Goal: Task Accomplishment & Management: Manage account settings

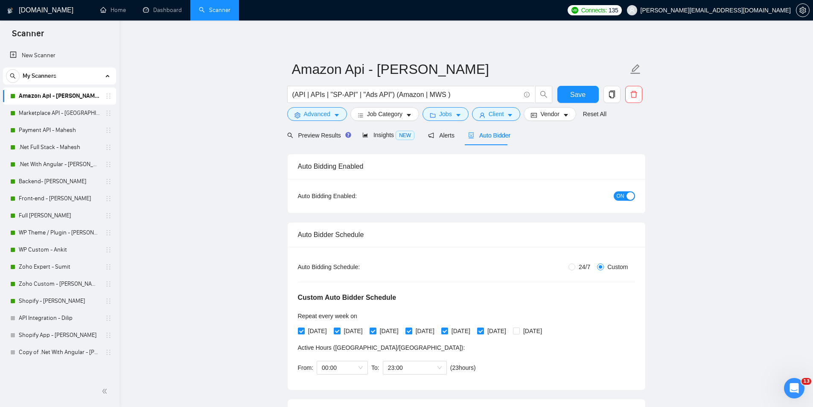
scroll to position [2701, 0]
click at [75, 266] on link "Zoho Expert - Sumit" at bounding box center [59, 266] width 81 height 17
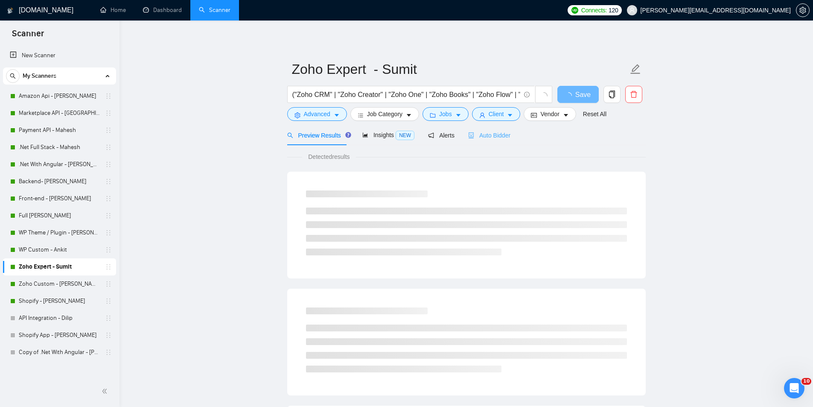
click at [468, 140] on div "Auto Bidder" at bounding box center [489, 135] width 42 height 20
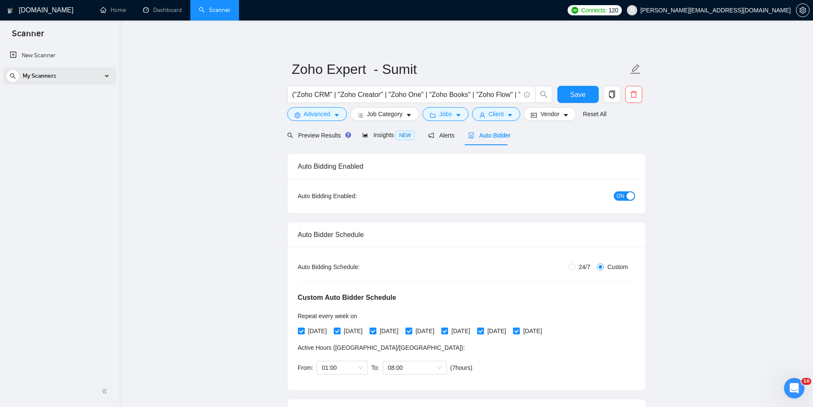
click at [58, 72] on div "My Scanners" at bounding box center [59, 75] width 107 height 17
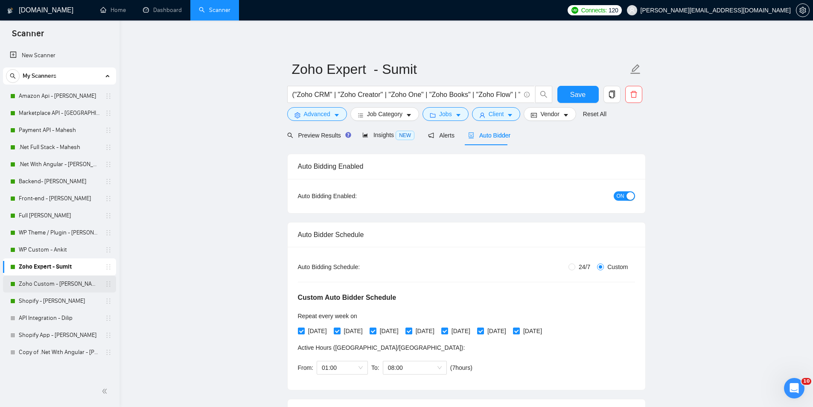
click at [47, 282] on link "Zoho Custom - [PERSON_NAME]" at bounding box center [59, 283] width 81 height 17
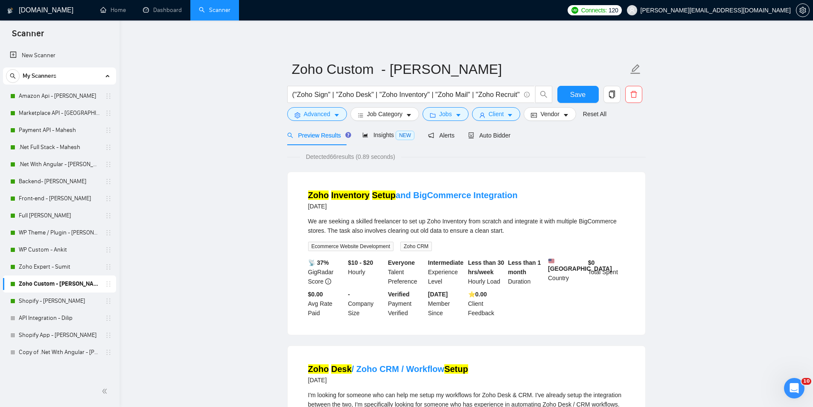
click at [464, 137] on div "Preview Results Insights NEW Alerts Auto Bidder" at bounding box center [399, 135] width 224 height 20
click at [489, 140] on div "Auto Bidder" at bounding box center [489, 135] width 42 height 20
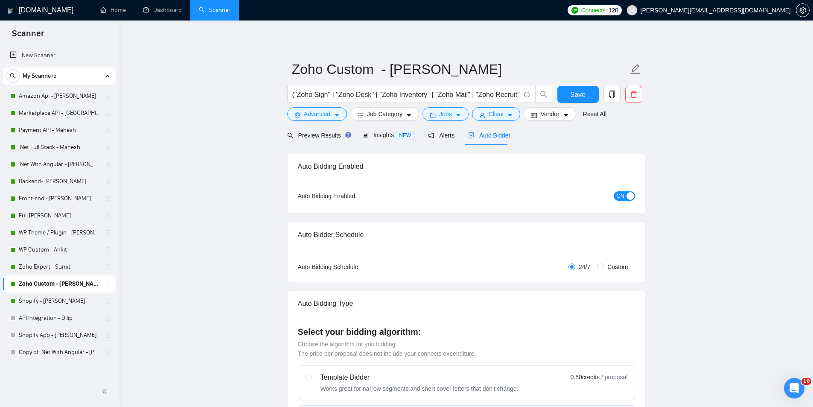
radio input "false"
radio input "true"
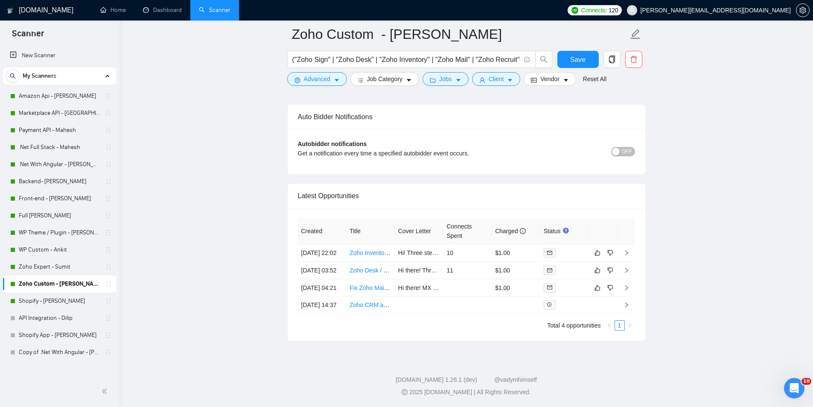
scroll to position [2071, 0]
click at [64, 305] on link "Shopify - [PERSON_NAME]" at bounding box center [59, 301] width 81 height 17
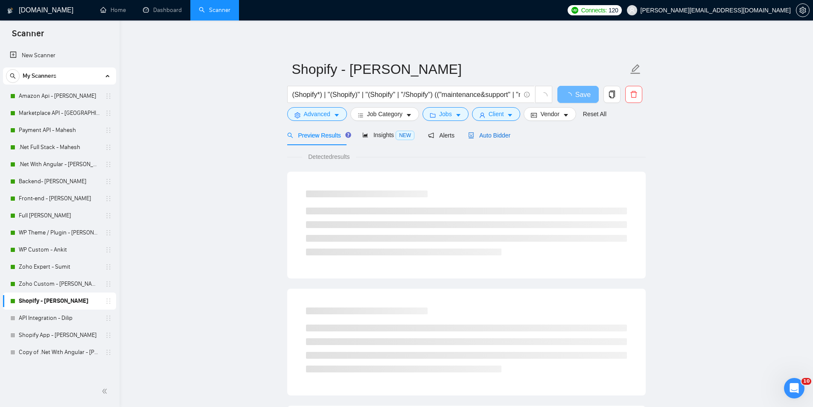
click at [469, 135] on icon "robot" at bounding box center [471, 135] width 6 height 6
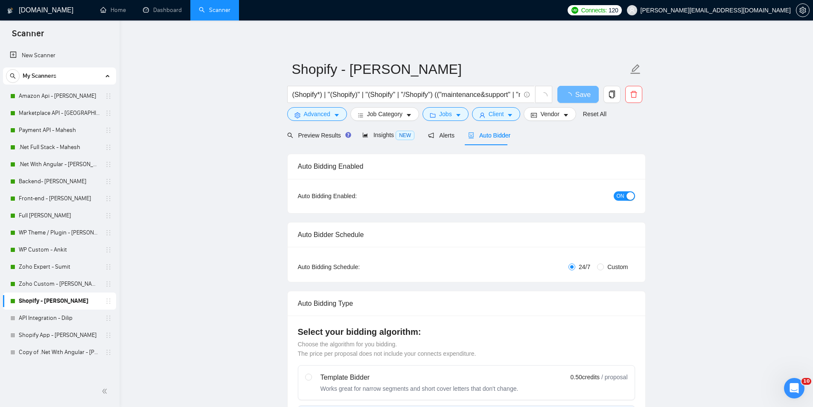
radio input "false"
radio input "true"
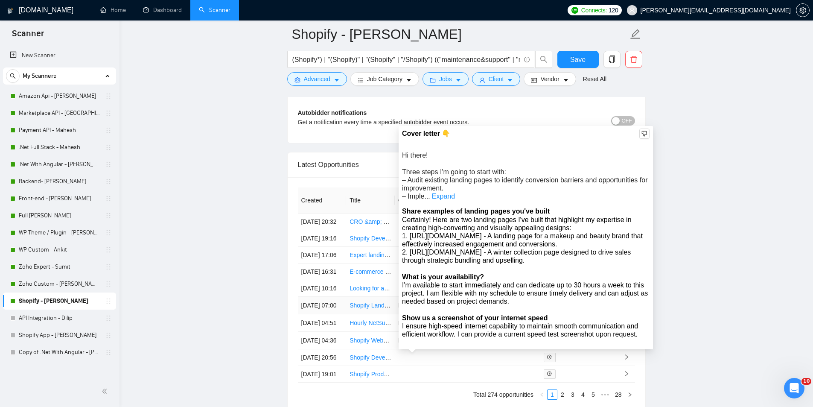
scroll to position [2118, 0]
